Goal: Find specific page/section: Find specific page/section

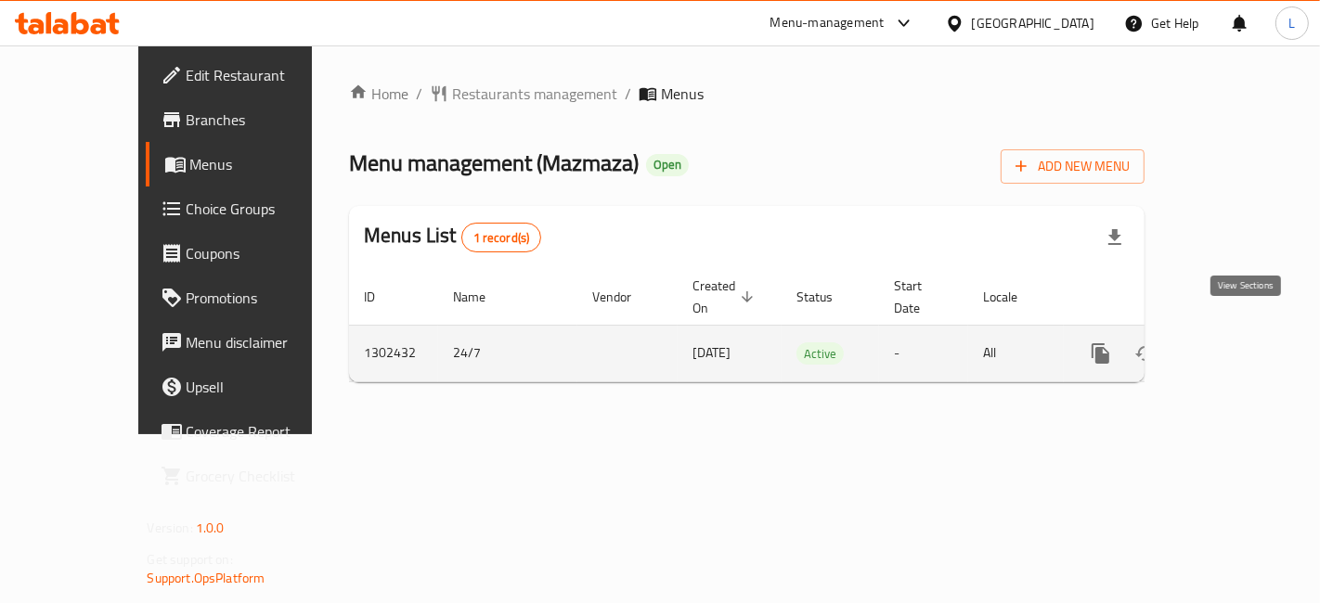
click at [1245, 342] on icon "enhanced table" at bounding box center [1234, 353] width 22 height 22
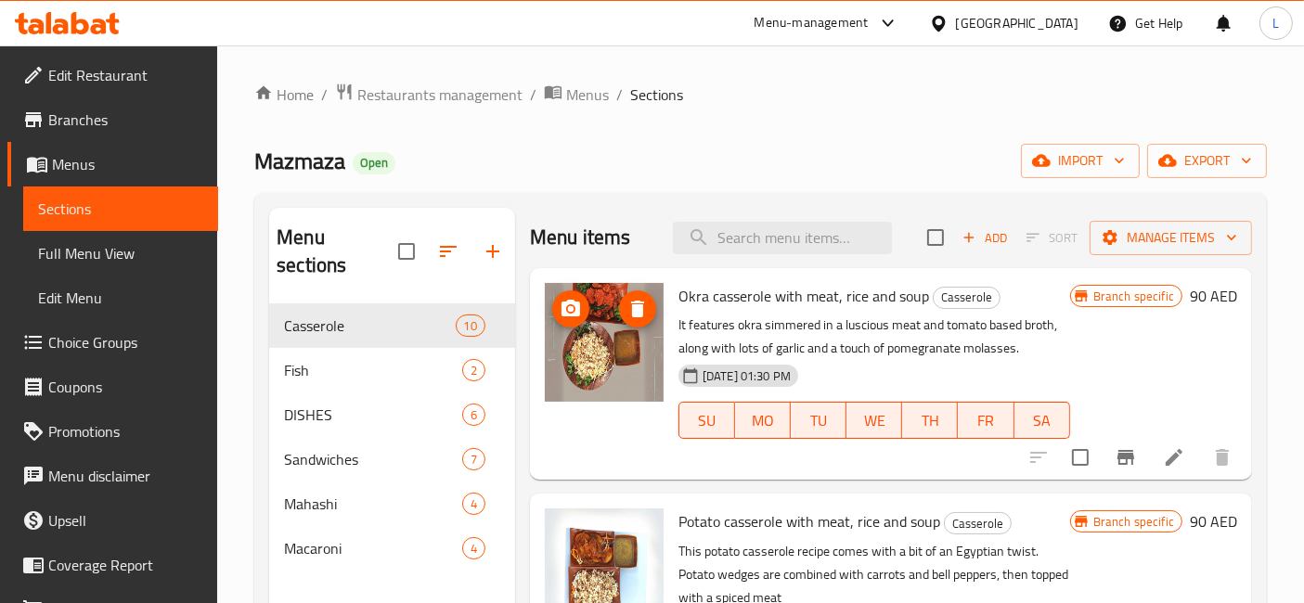
click at [597, 349] on img at bounding box center [604, 342] width 119 height 119
click at [304, 359] on span "Fish" at bounding box center [347, 370] width 126 height 22
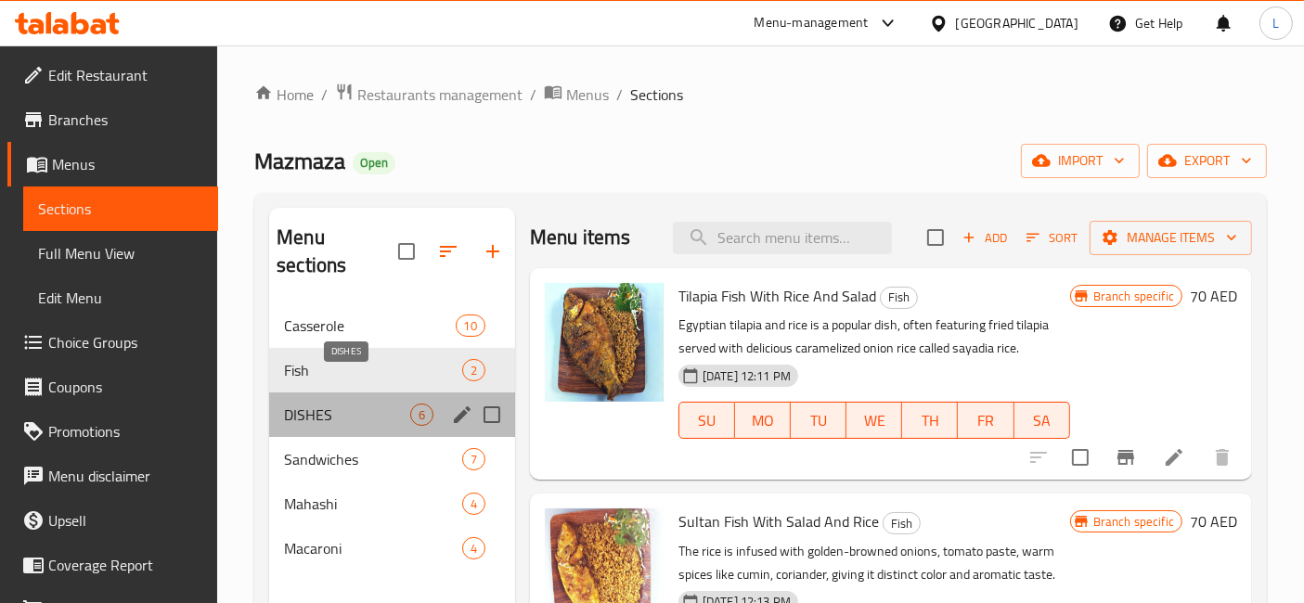
click at [361, 404] on span "DISHES" at bounding box center [347, 415] width 126 height 22
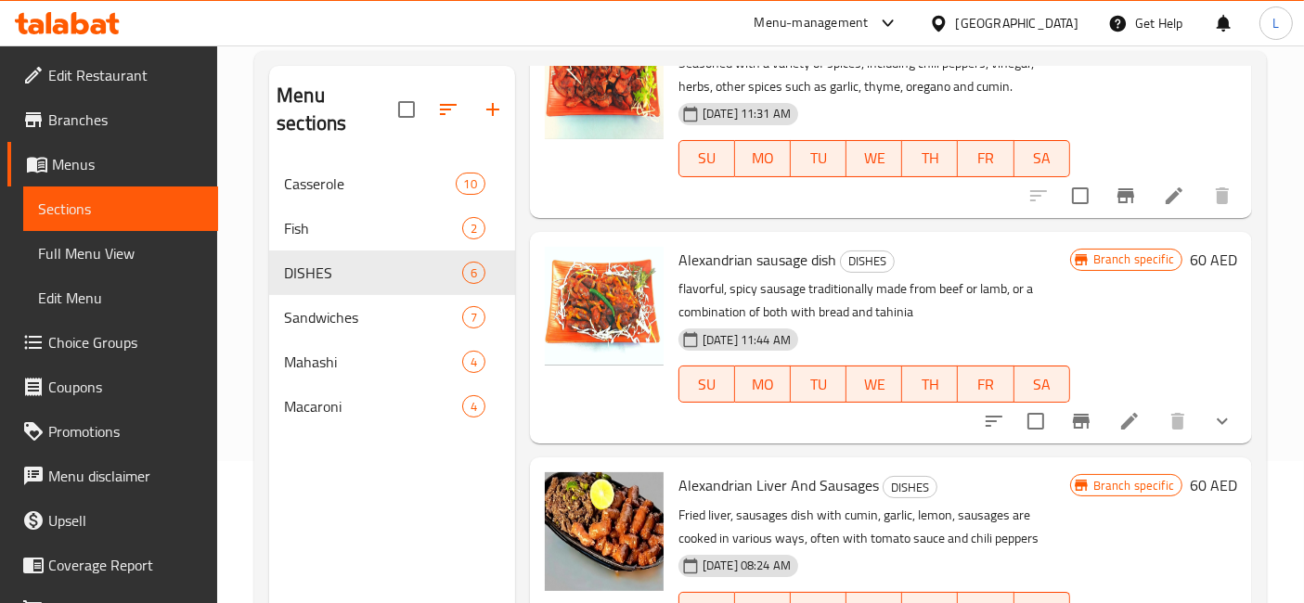
scroll to position [206, 0]
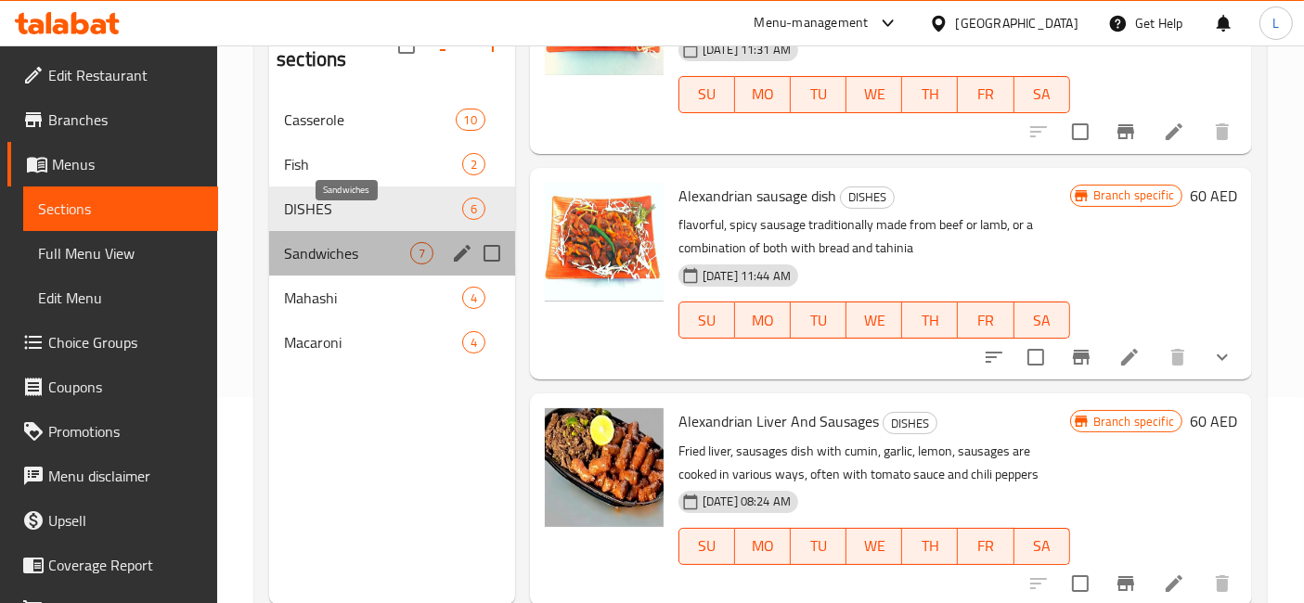
click at [346, 242] on span "Sandwiches" at bounding box center [347, 253] width 126 height 22
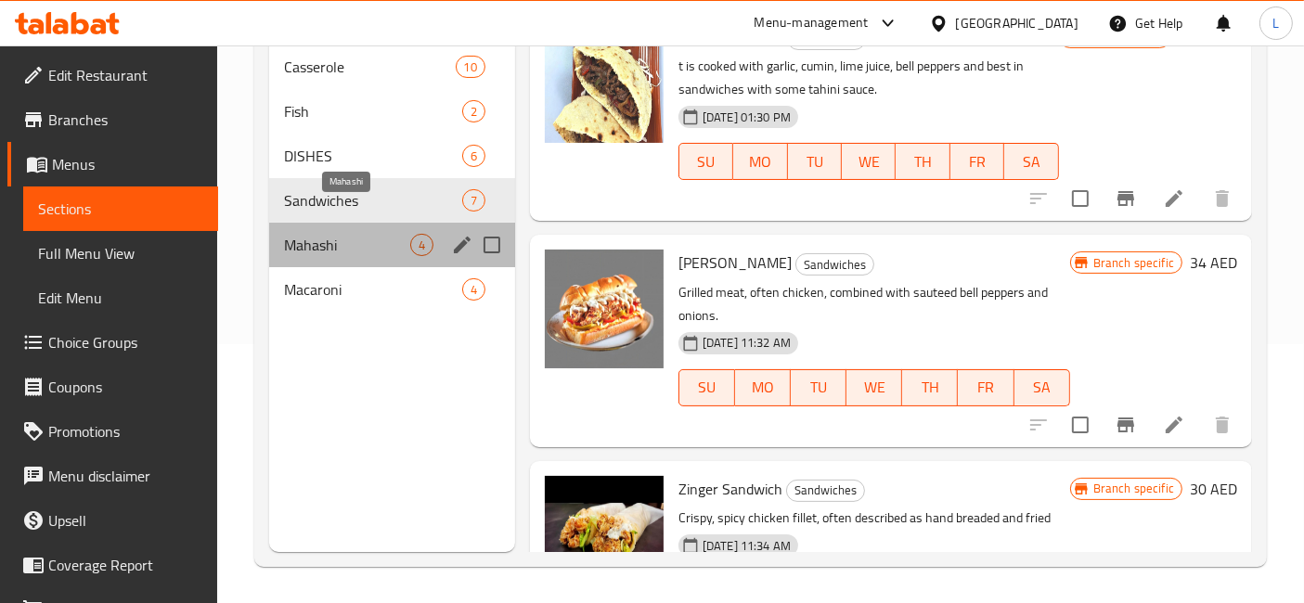
click at [323, 234] on span "Mahashi" at bounding box center [347, 245] width 126 height 22
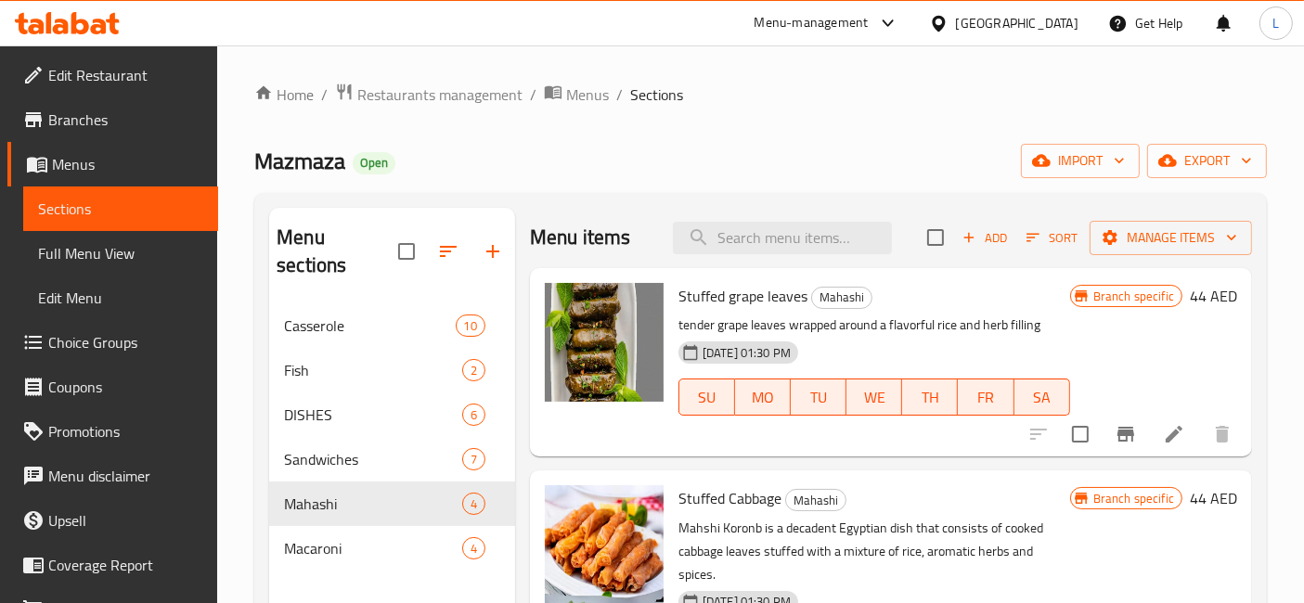
scroll to position [368, 0]
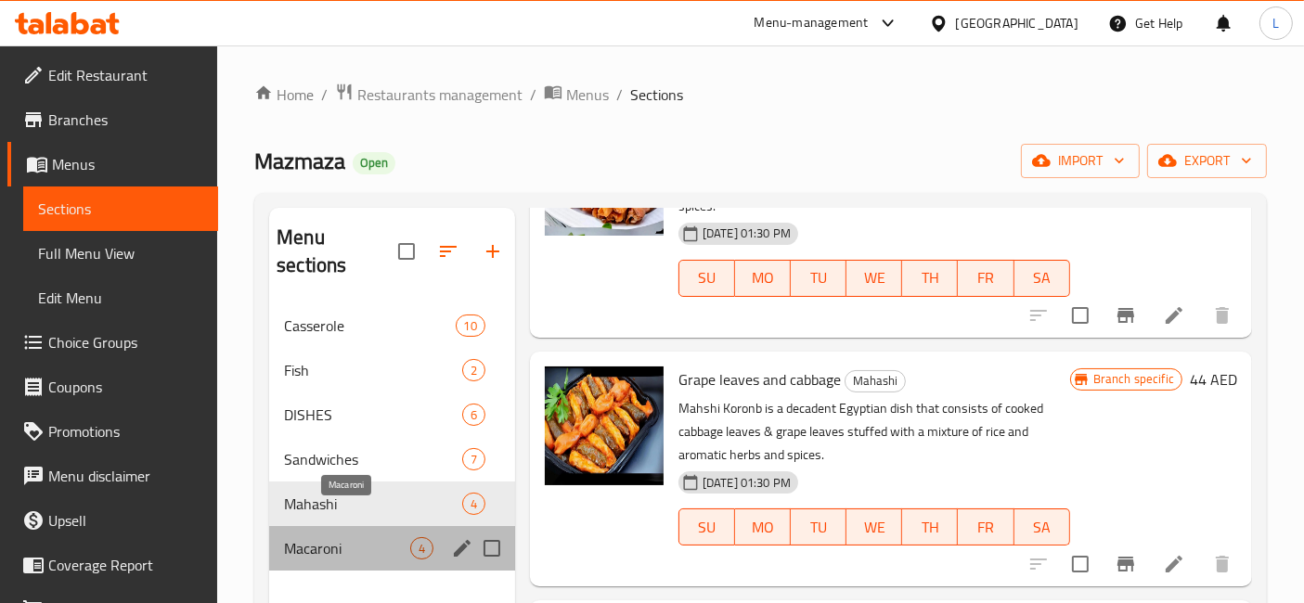
click at [338, 537] on span "Macaroni" at bounding box center [347, 548] width 126 height 22
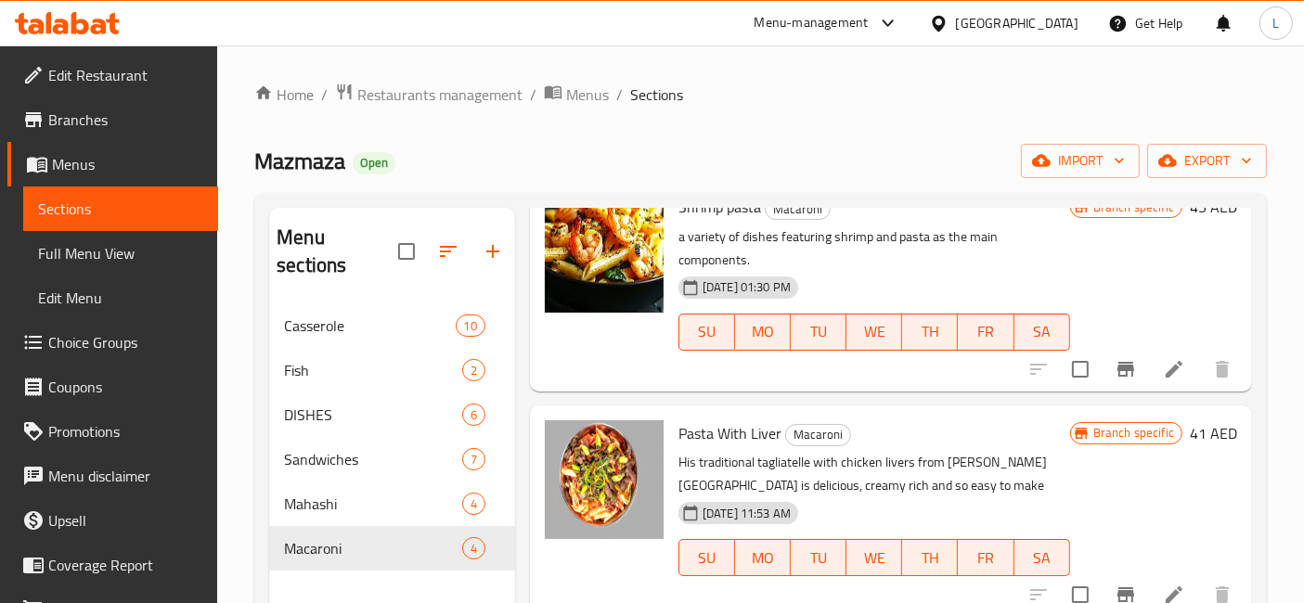
scroll to position [392, 0]
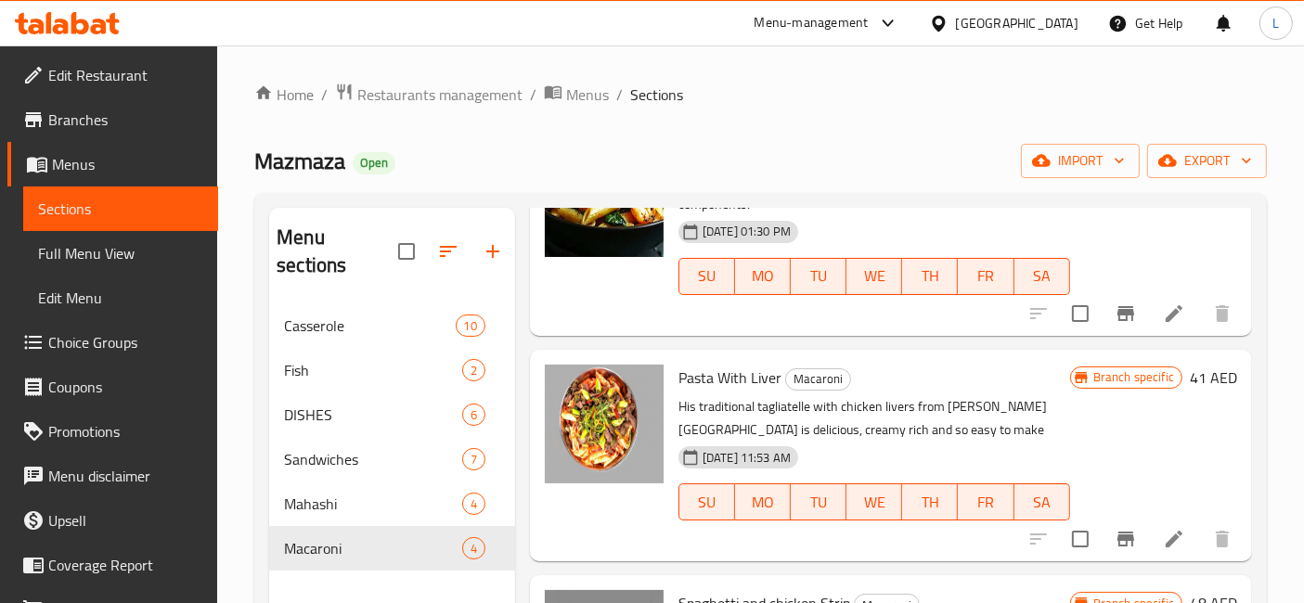
click at [75, 25] on icon at bounding box center [80, 23] width 18 height 22
